Goal: Navigation & Orientation: Go to known website

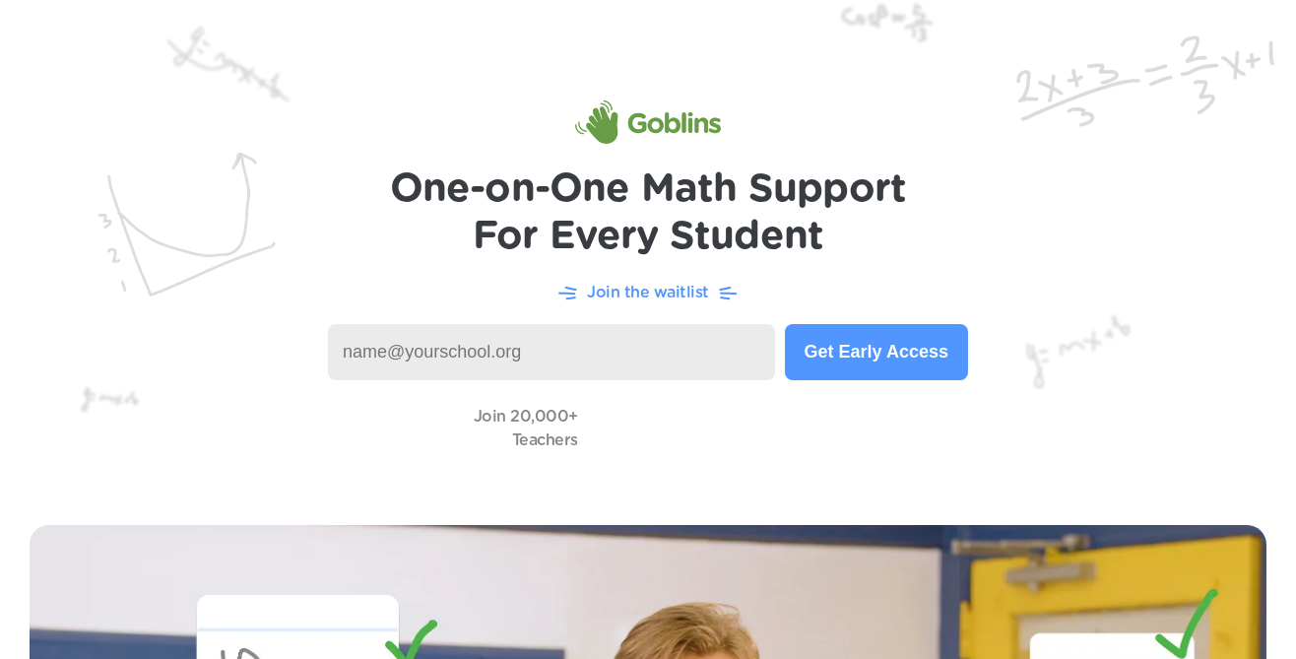
click at [510, 347] on input at bounding box center [551, 352] width 447 height 56
click at [597, 337] on input at bounding box center [551, 352] width 447 height 56
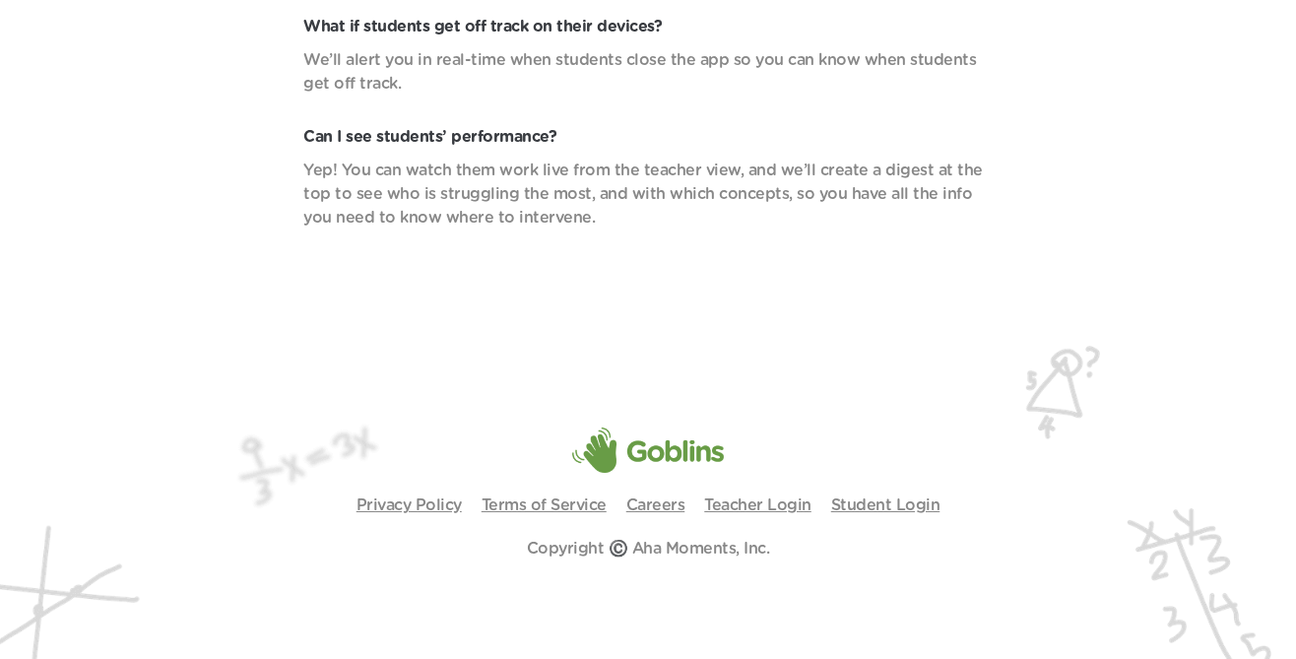
scroll to position [6966, 0]
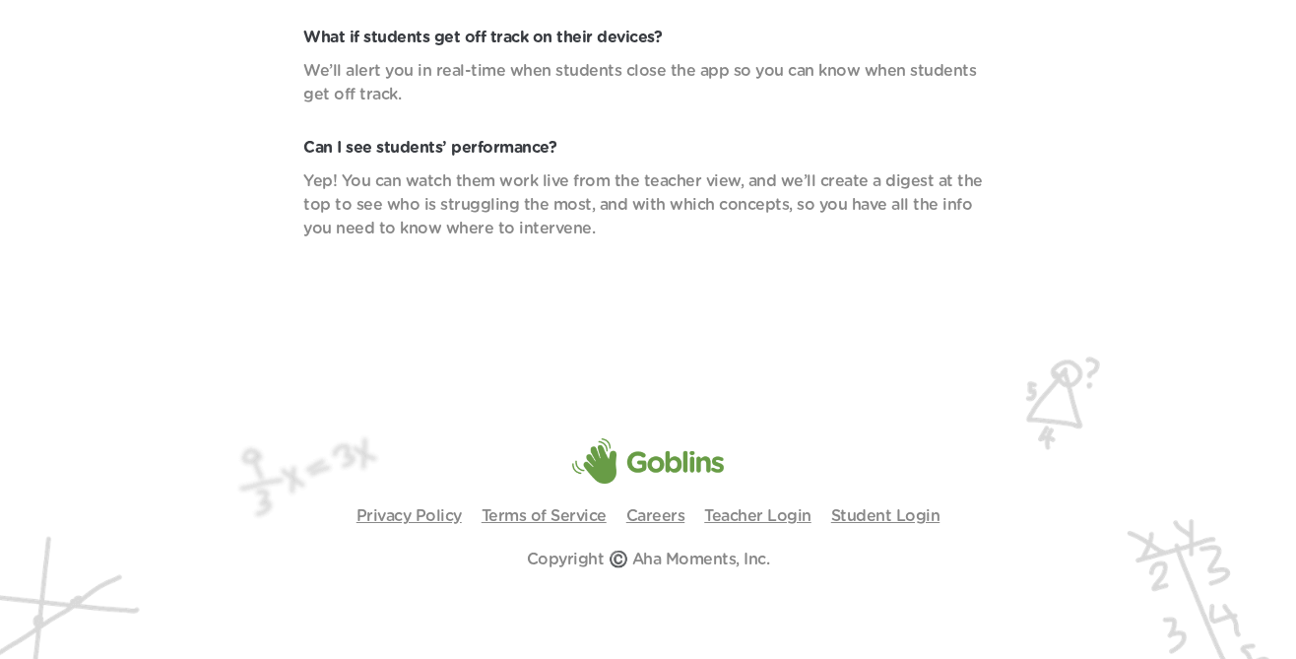
click at [632, 462] on img at bounding box center [648, 460] width 152 height 45
click at [707, 459] on img at bounding box center [648, 460] width 152 height 45
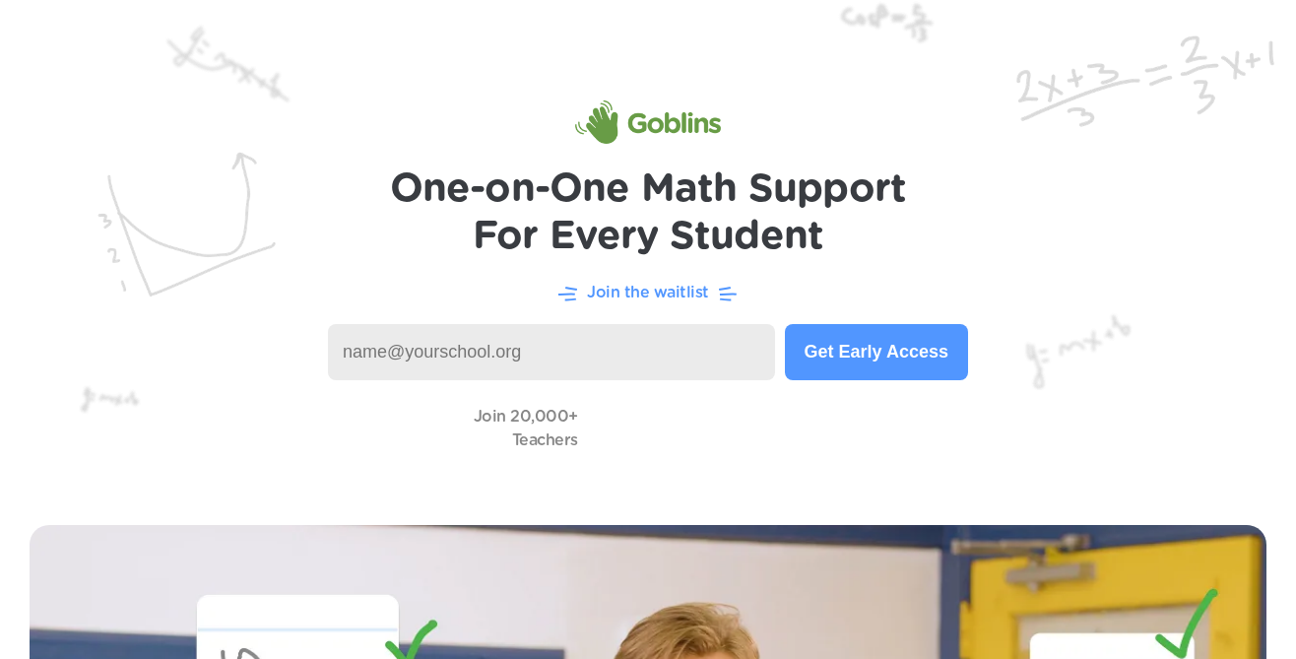
click at [558, 185] on h1 "One-on-One Math Support For Every Student" at bounding box center [648, 212] width 517 height 95
click at [690, 98] on link at bounding box center [648, 121] width 146 height 47
click at [690, 132] on img at bounding box center [648, 121] width 146 height 43
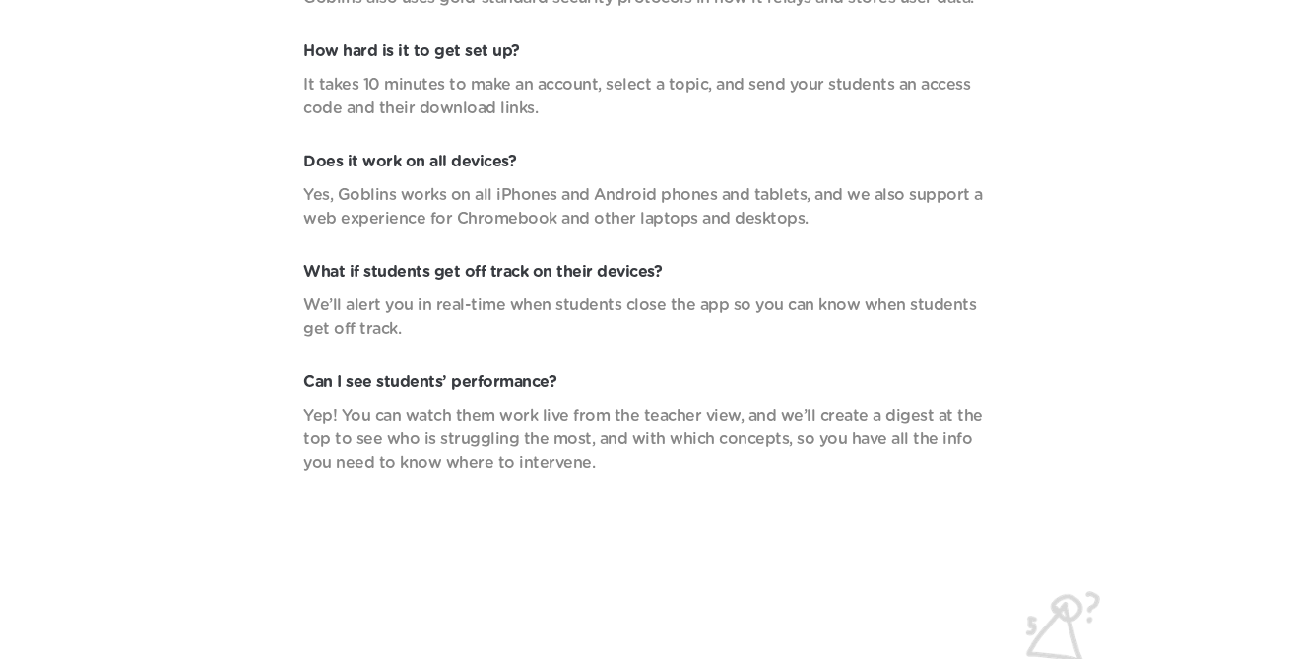
scroll to position [6977, 0]
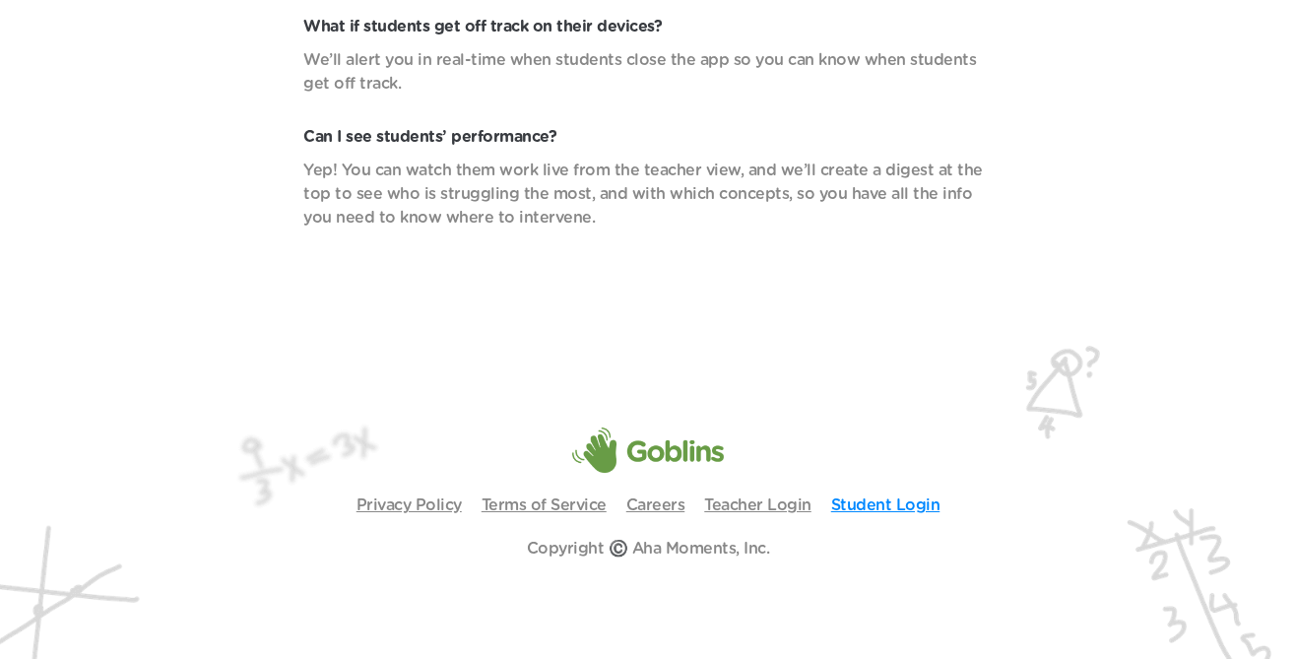
click at [892, 507] on link "Student Login" at bounding box center [885, 505] width 109 height 16
